Goal: Task Accomplishment & Management: Manage account settings

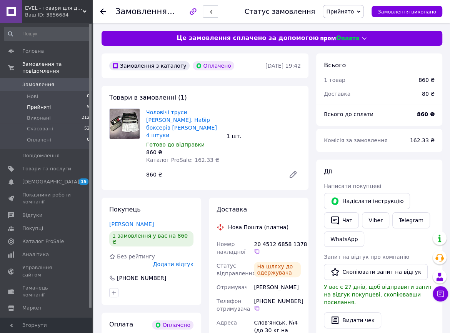
click at [69, 102] on li "Прийняті 5" at bounding box center [47, 107] width 94 height 11
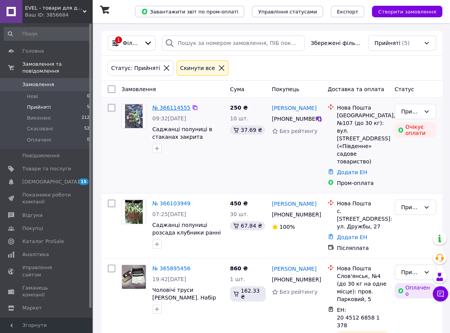
click at [179, 110] on link "№ 366114555" at bounding box center [171, 108] width 38 height 6
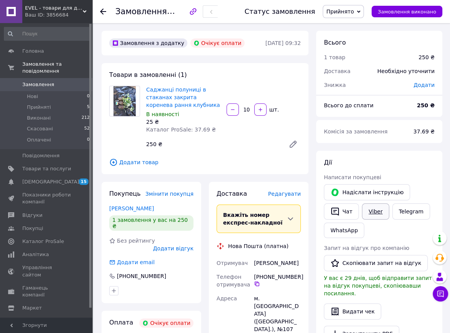
click at [379, 214] on link "Viber" at bounding box center [375, 212] width 27 height 16
